Goal: Task Accomplishment & Management: Complete application form

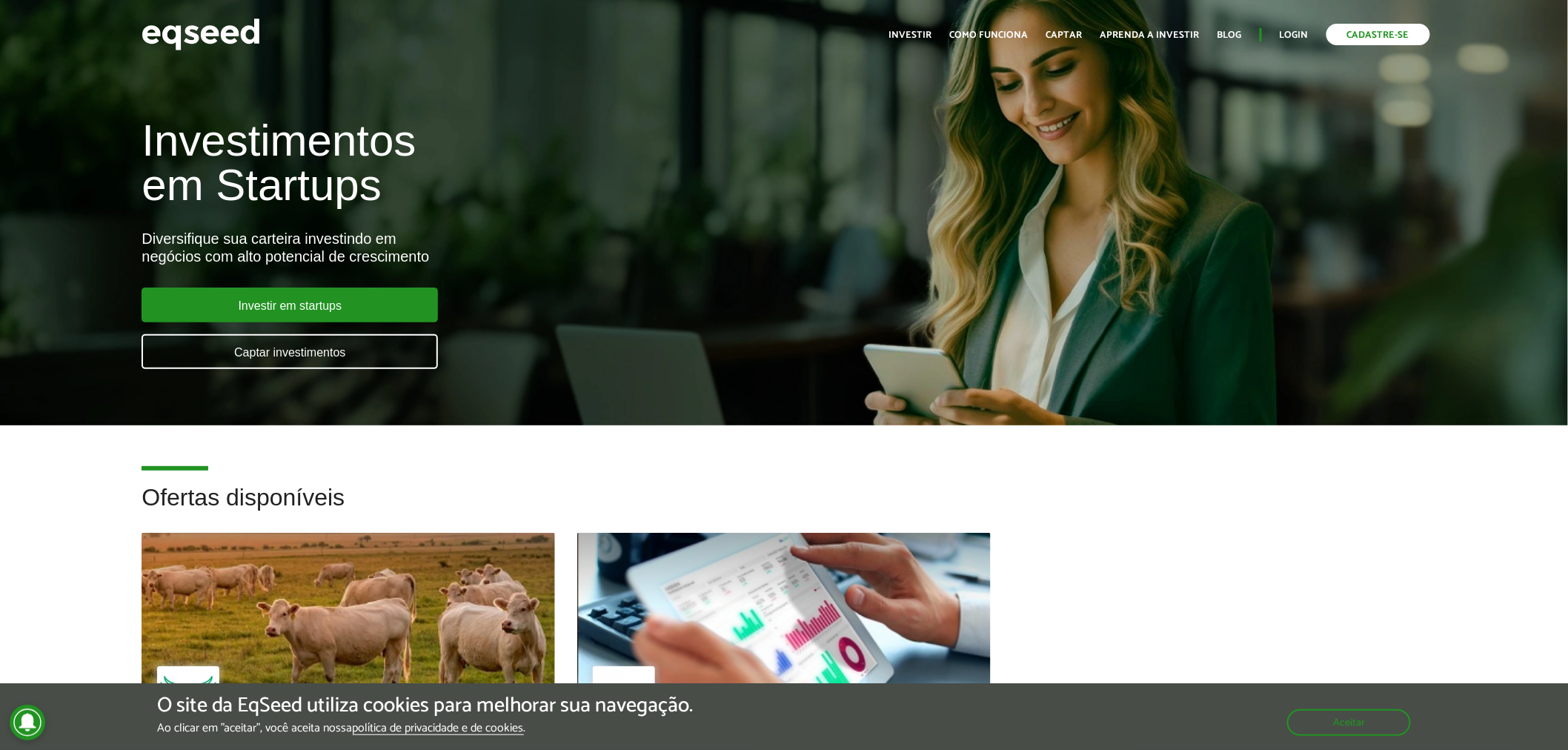
click at [1353, 31] on link "Cadastre-se" at bounding box center [1378, 35] width 104 height 21
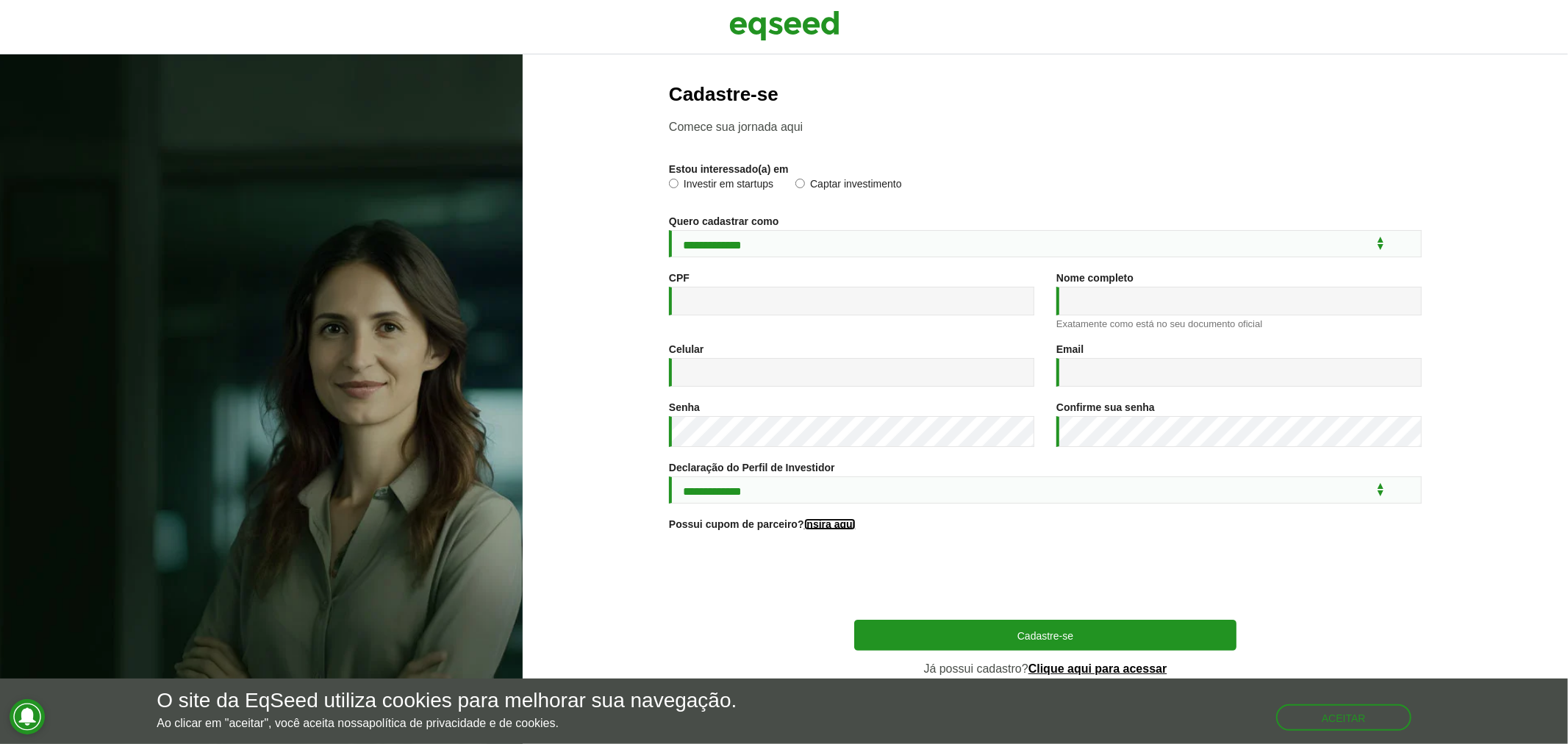
click at [813, 529] on link "Insira aqui" at bounding box center [830, 525] width 52 height 11
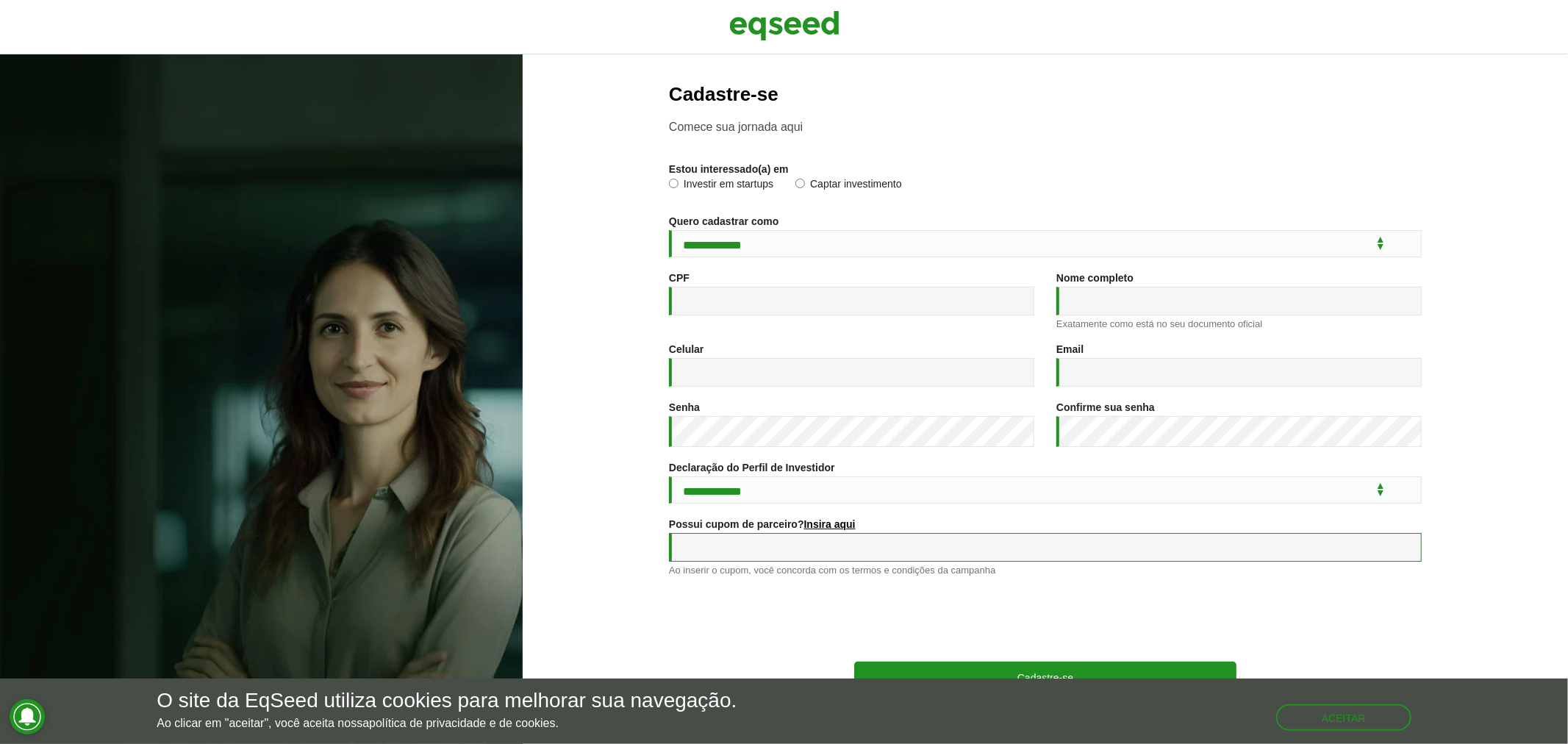
click at [729, 562] on input "Possui cupom de parceiro? Insira aqui" at bounding box center [1045, 548] width 753 height 29
click at [1319, 714] on button "Aceitar" at bounding box center [1345, 717] width 132 height 24
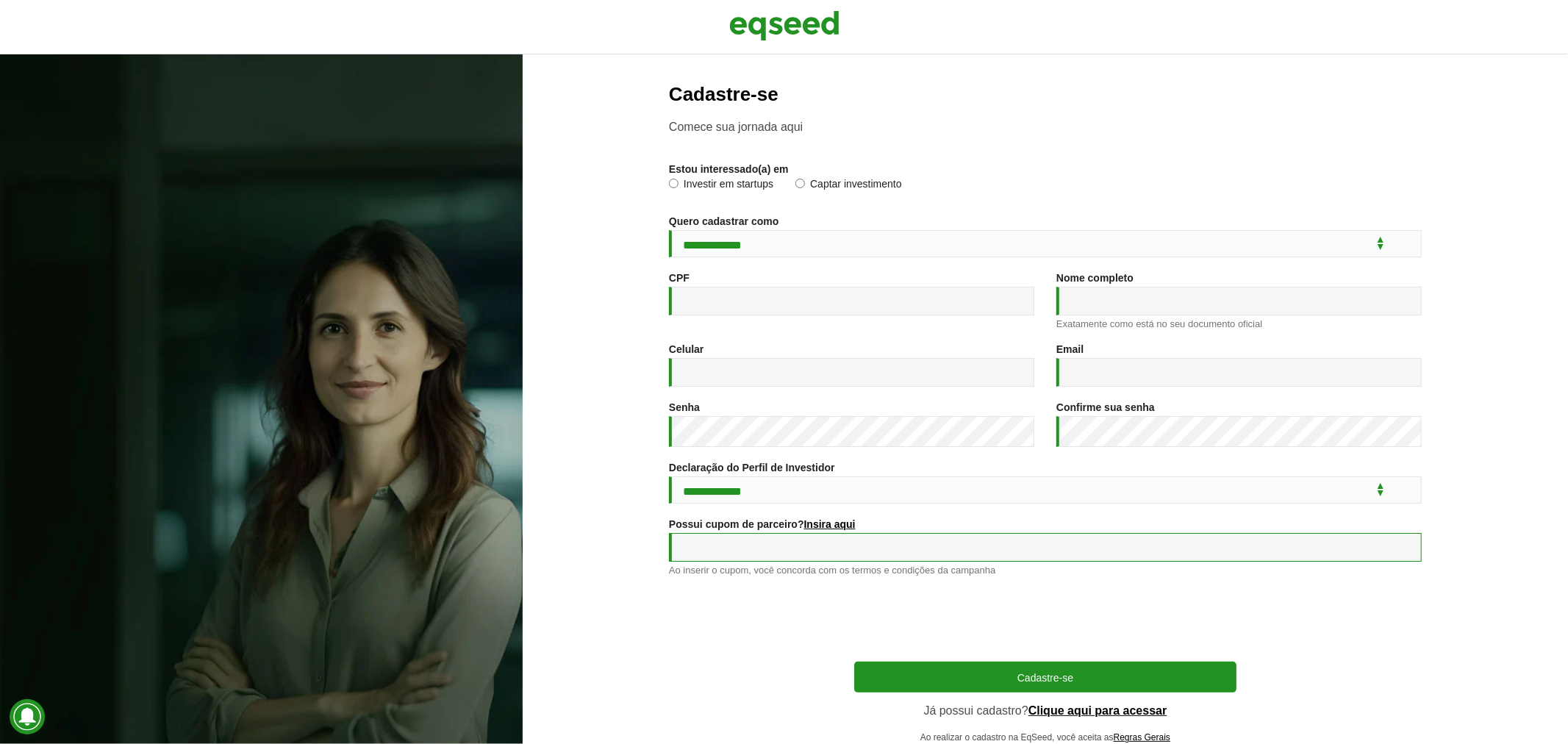
click at [734, 562] on input "Possui cupom de parceiro? Insira aqui" at bounding box center [1045, 548] width 753 height 29
click at [571, 459] on section "**********" at bounding box center [1045, 421] width 986 height 675
